Goal: Task Accomplishment & Management: Use online tool/utility

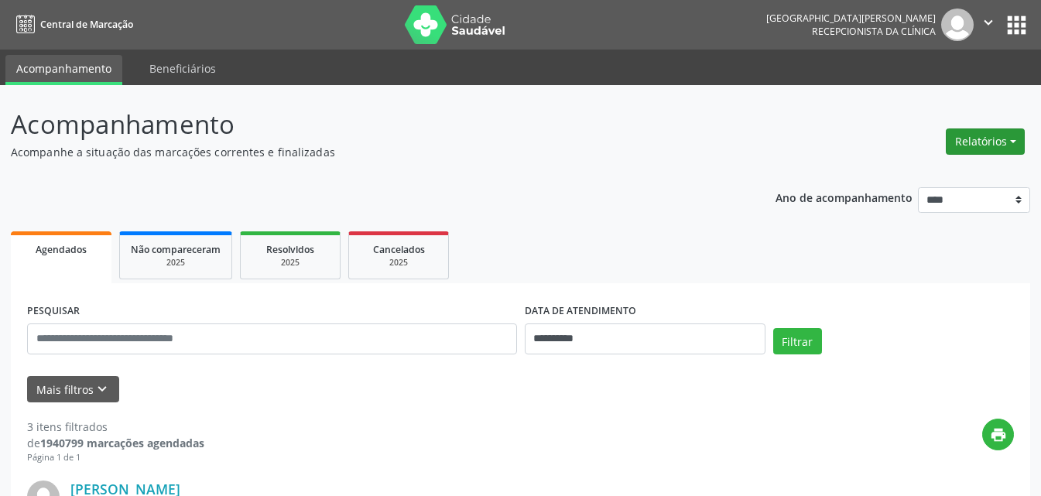
click at [996, 138] on button "Relatórios" at bounding box center [985, 141] width 79 height 26
click at [959, 167] on link "Agendamentos" at bounding box center [942, 175] width 166 height 22
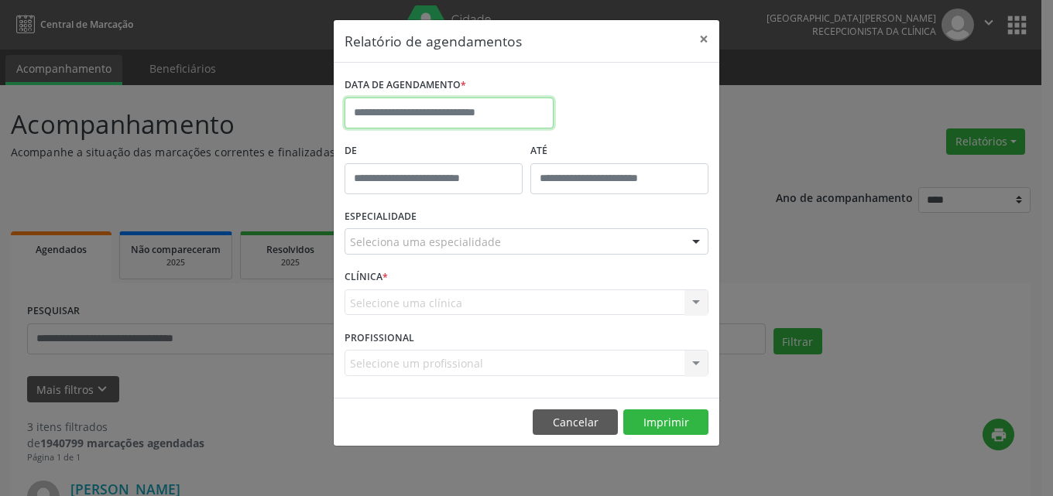
click at [471, 111] on input "text" at bounding box center [448, 113] width 209 height 31
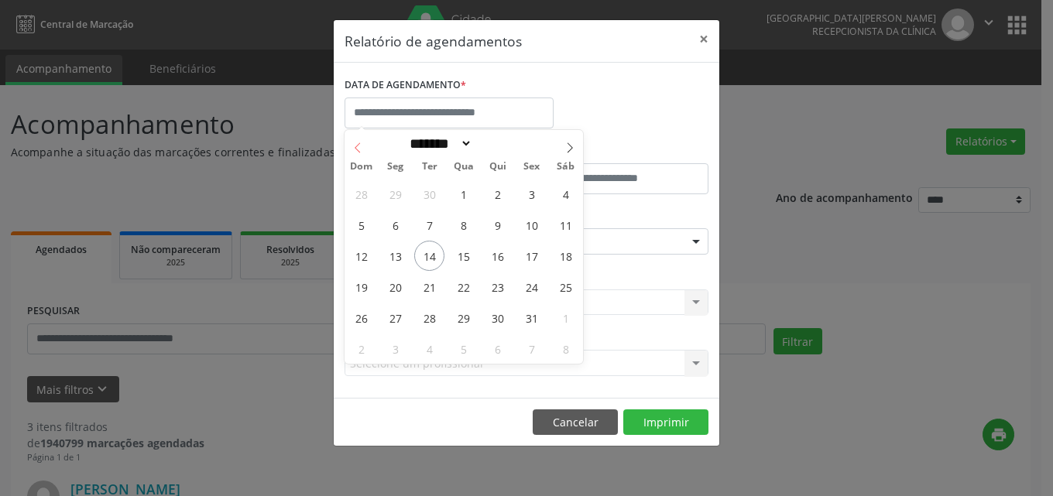
click at [361, 147] on icon at bounding box center [357, 147] width 11 height 11
select select "*"
click at [402, 190] on span "1" at bounding box center [395, 194] width 30 height 30
type input "**********"
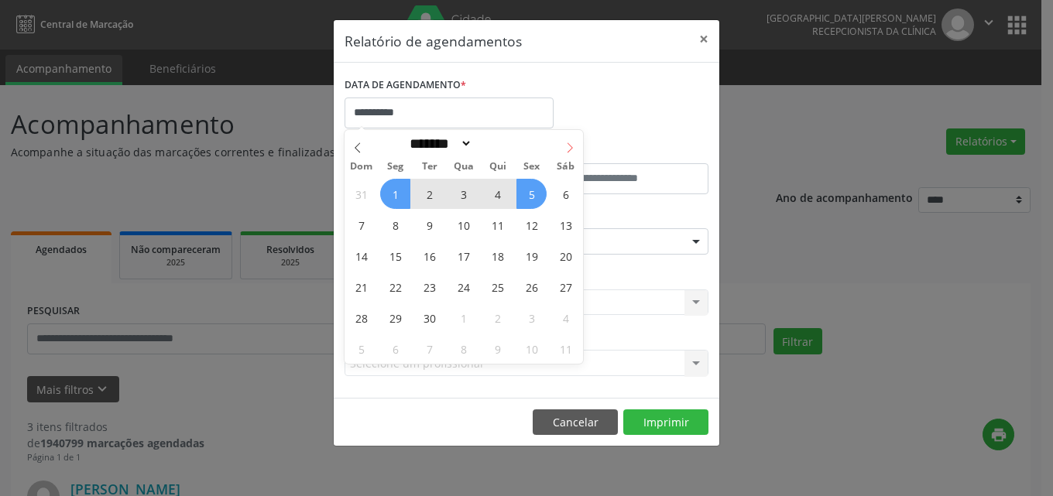
click at [567, 146] on icon at bounding box center [569, 147] width 11 height 11
select select "*"
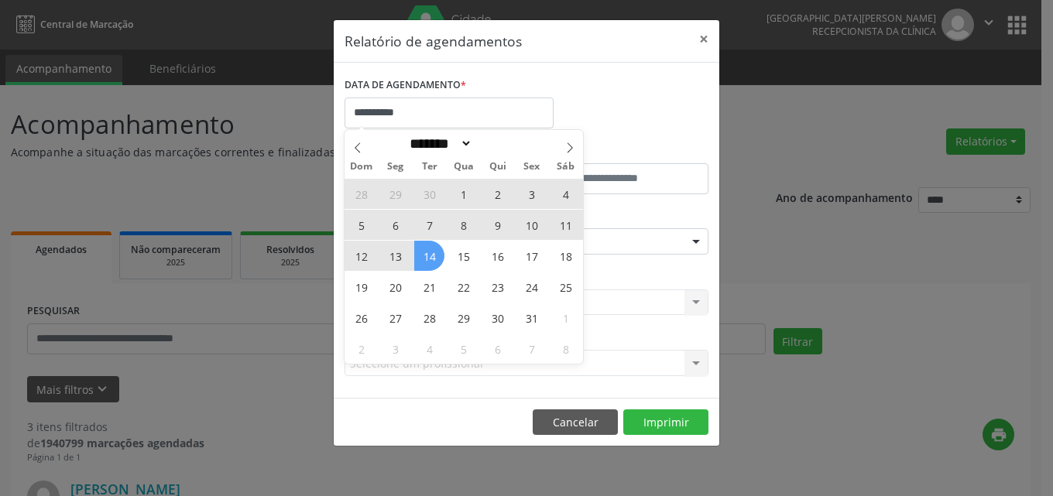
click at [439, 258] on span "14" at bounding box center [429, 256] width 30 height 30
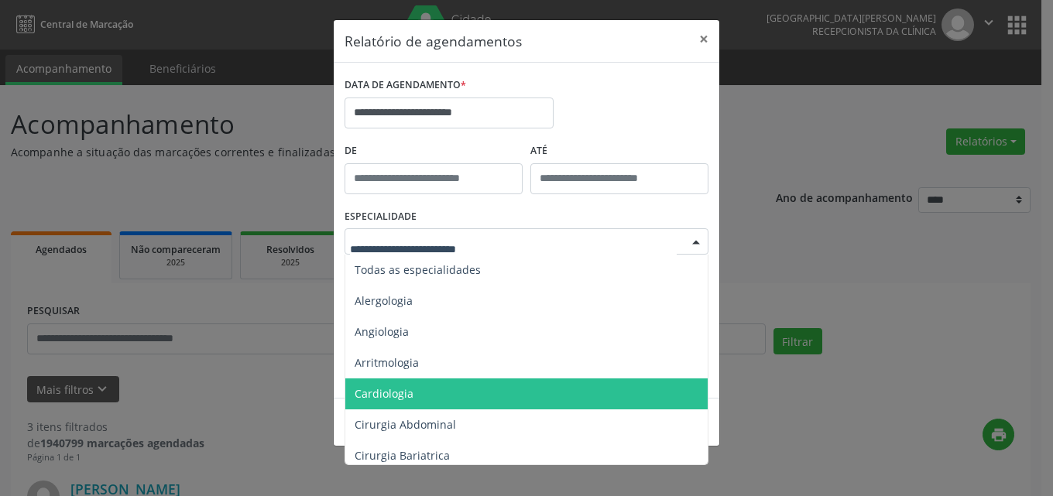
click at [418, 387] on span "Cardiologia" at bounding box center [527, 394] width 365 height 31
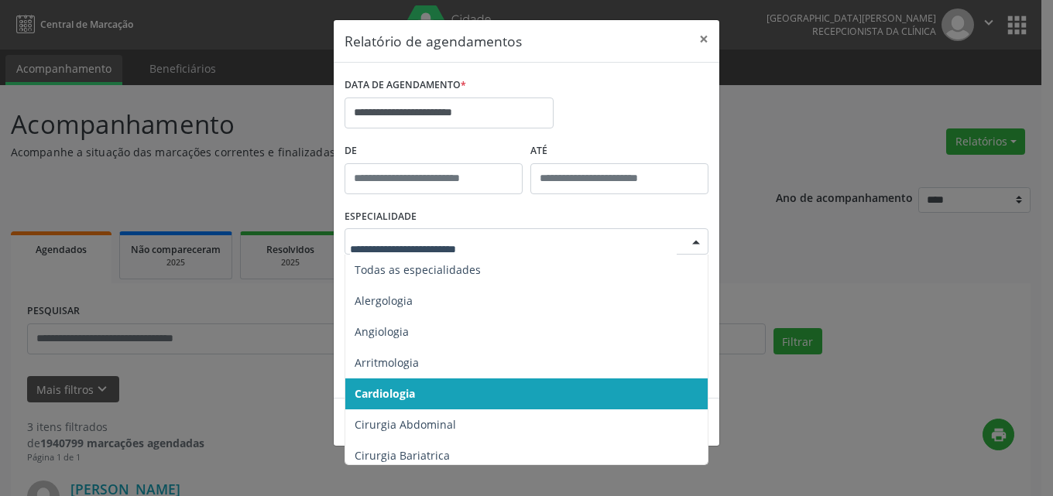
click at [425, 379] on span "Cardiologia" at bounding box center [527, 394] width 365 height 31
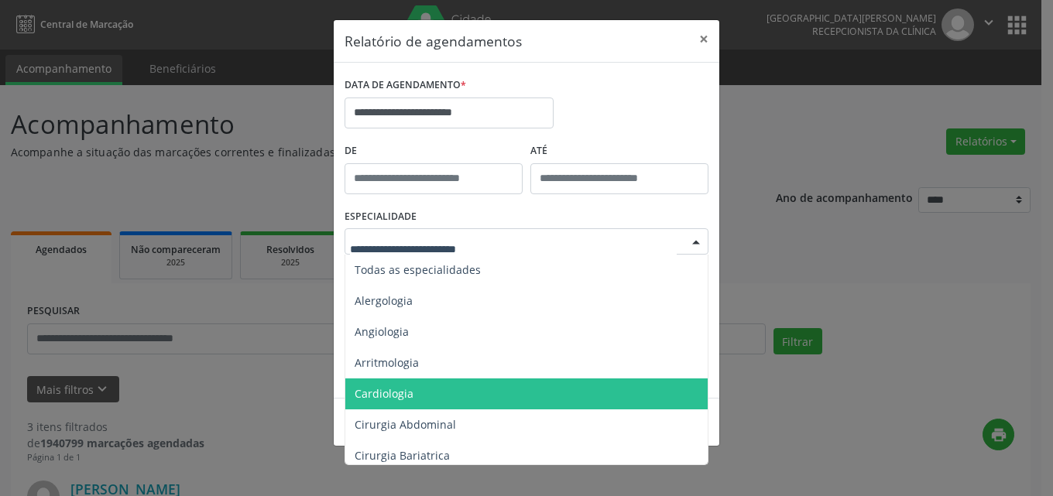
click at [408, 403] on span "Cardiologia" at bounding box center [527, 394] width 365 height 31
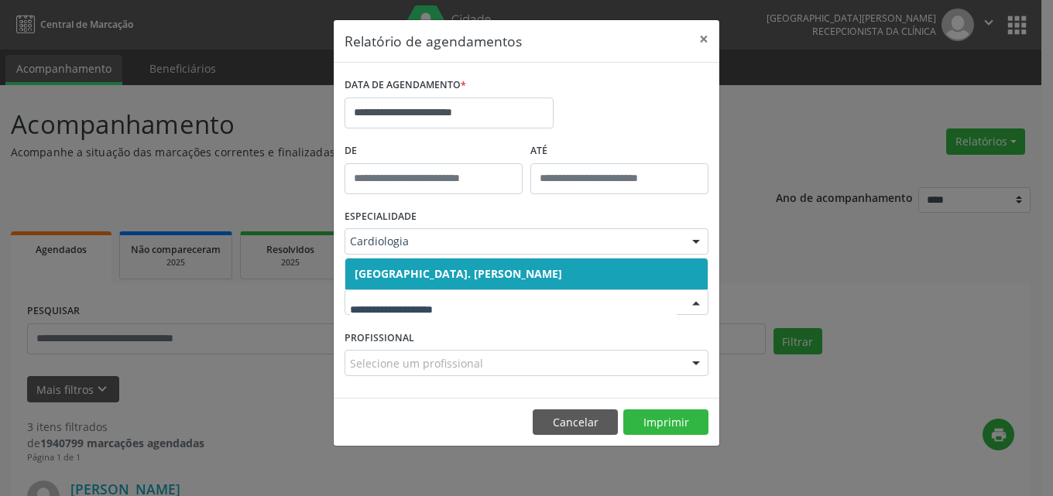
click at [462, 282] on span "[GEOGRAPHIC_DATA]. [PERSON_NAME]" at bounding box center [526, 274] width 362 height 31
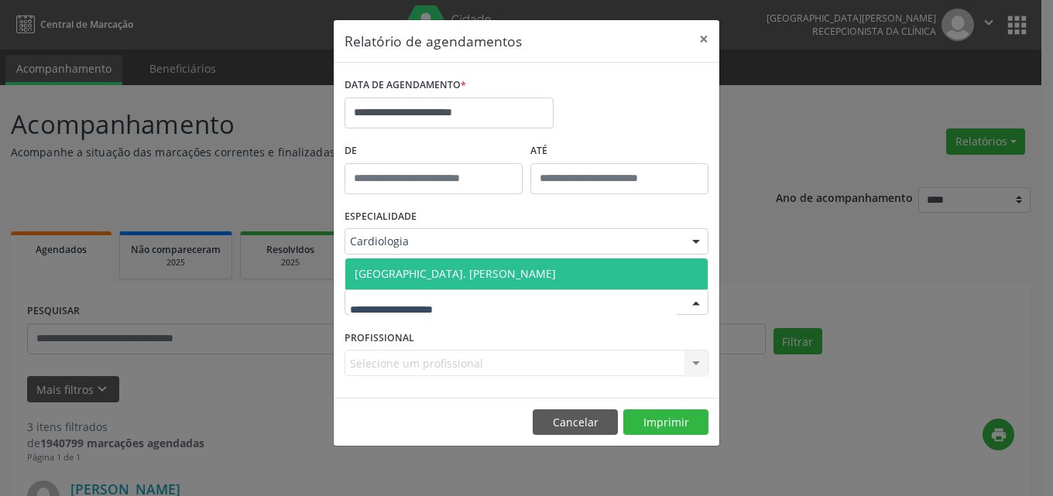
click at [450, 276] on span "[GEOGRAPHIC_DATA]. [PERSON_NAME]" at bounding box center [455, 273] width 201 height 15
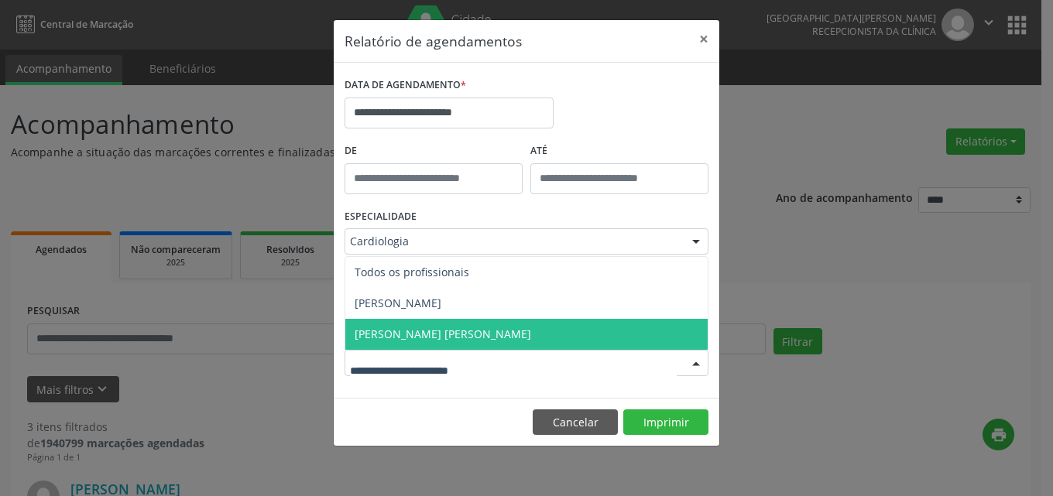
click at [436, 337] on span "[PERSON_NAME] [PERSON_NAME]" at bounding box center [443, 334] width 176 height 15
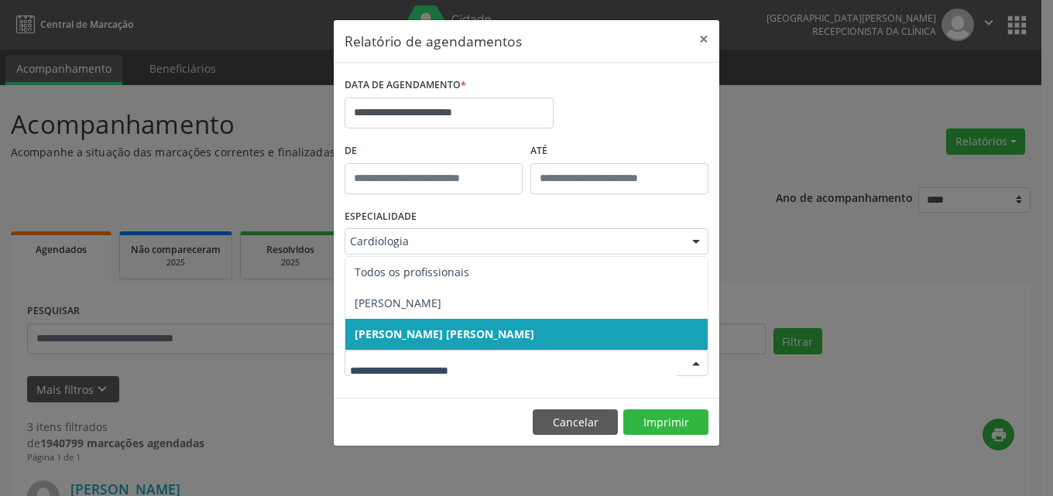
click at [432, 341] on span "[PERSON_NAME] [PERSON_NAME]" at bounding box center [445, 334] width 180 height 15
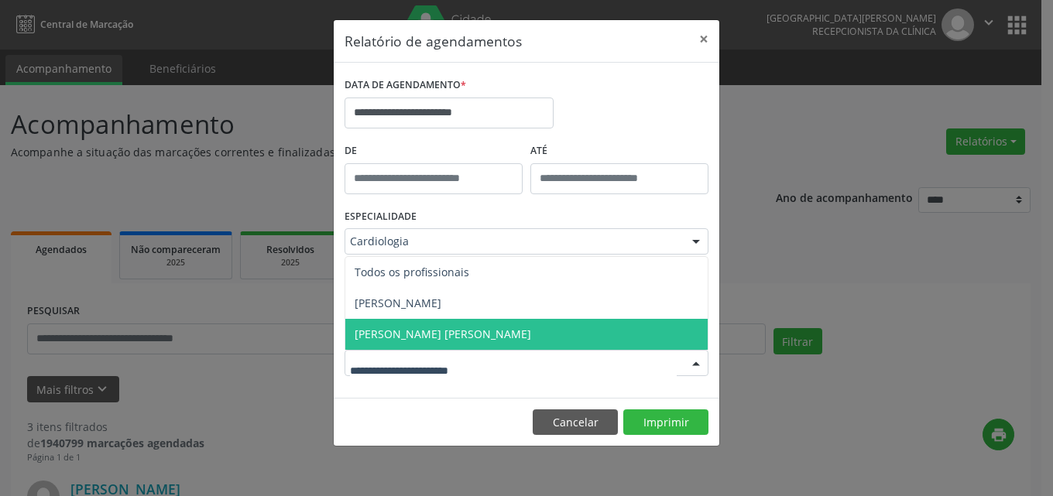
click at [438, 339] on span "[PERSON_NAME] [PERSON_NAME]" at bounding box center [443, 334] width 176 height 15
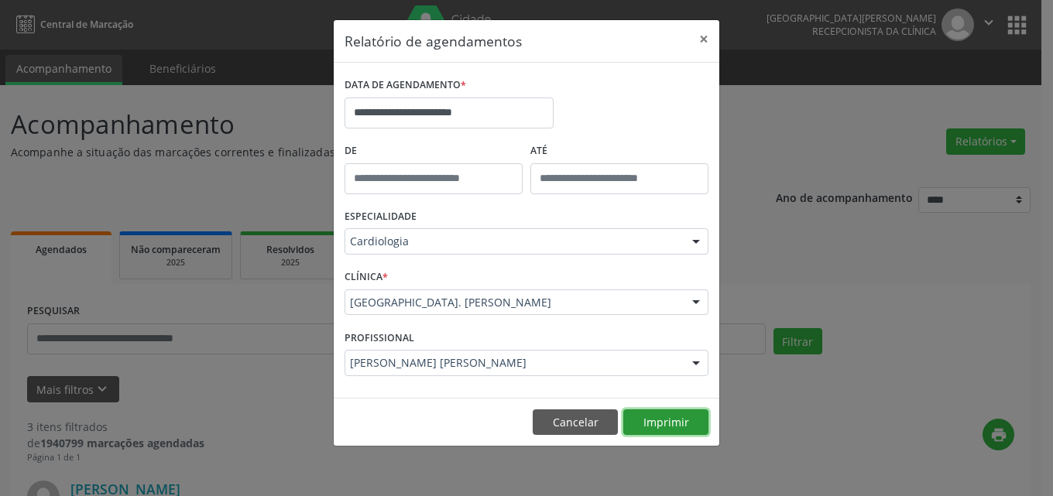
click at [652, 415] on button "Imprimir" at bounding box center [665, 422] width 85 height 26
